Goal: Information Seeking & Learning: Learn about a topic

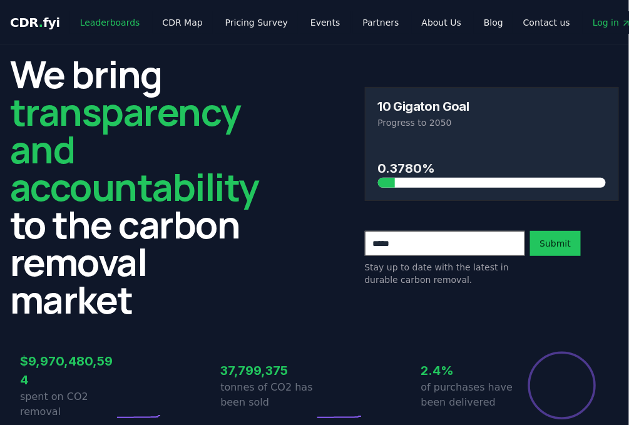
click at [94, 18] on link "Leaderboards" at bounding box center [110, 22] width 80 height 23
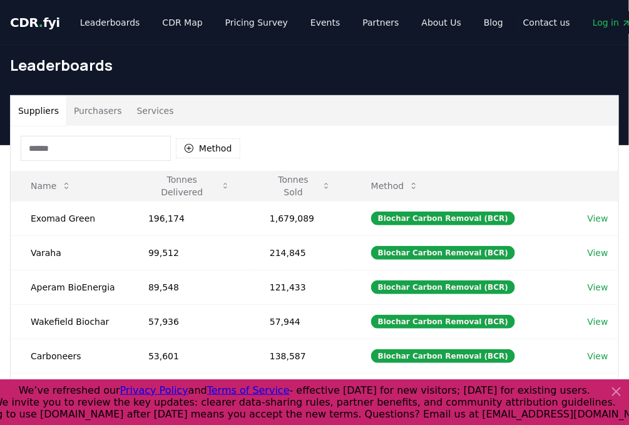
click at [108, 114] on button "Purchasers" at bounding box center [97, 111] width 63 height 30
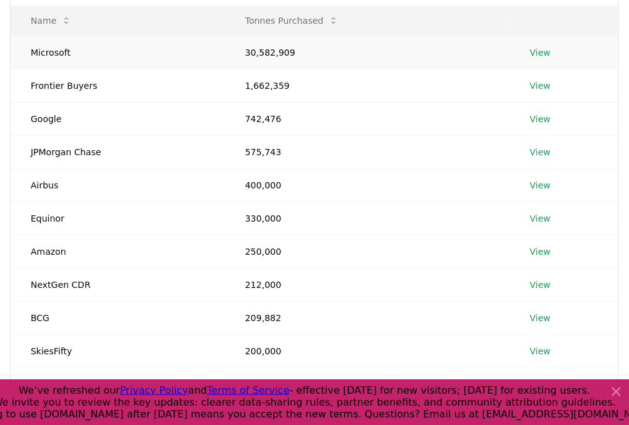
scroll to position [224, 0]
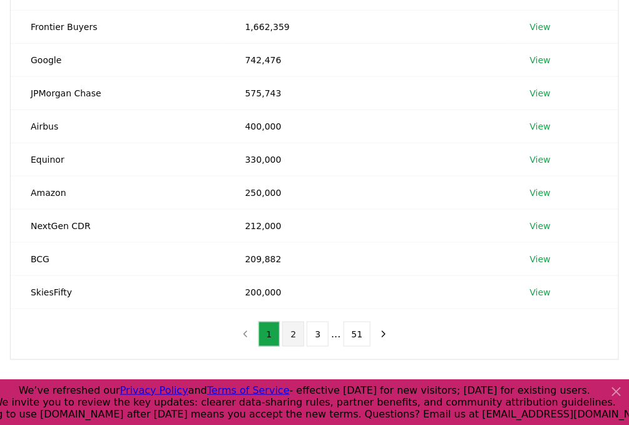
click at [297, 324] on button "2" at bounding box center [293, 334] width 22 height 25
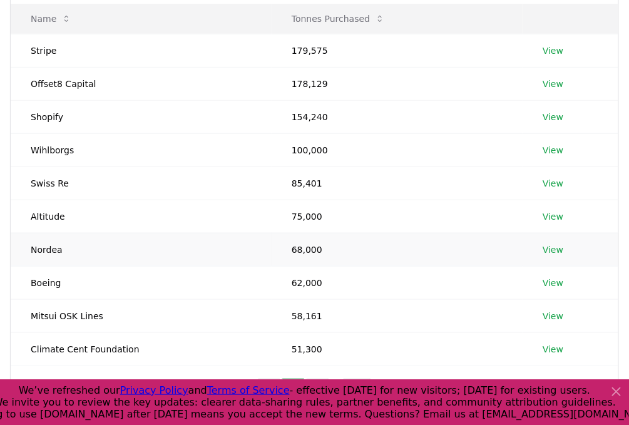
scroll to position [209, 0]
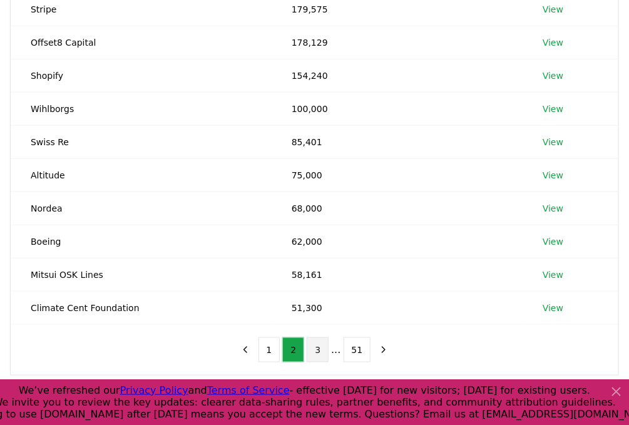
click at [322, 343] on button "3" at bounding box center [318, 350] width 22 height 25
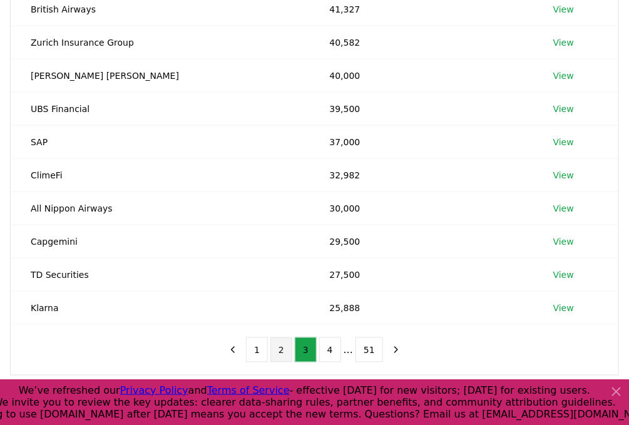
click at [286, 342] on button "2" at bounding box center [282, 350] width 22 height 25
